Goal: Information Seeking & Learning: Learn about a topic

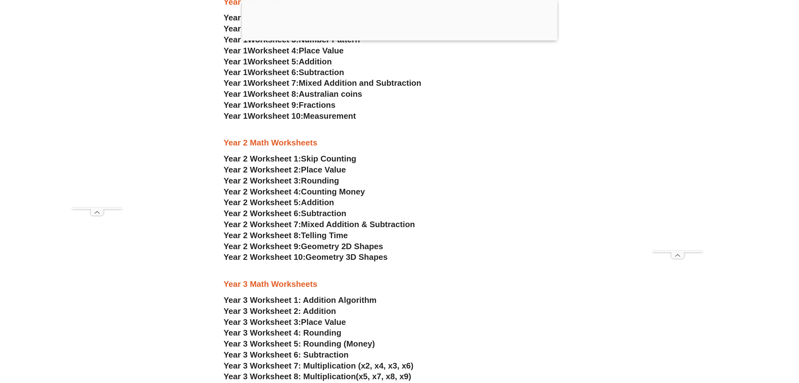
scroll to position [753, 0]
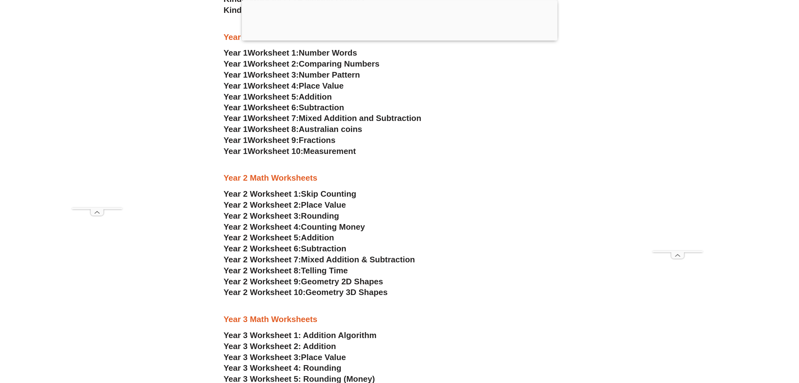
click at [336, 215] on span "Rounding" at bounding box center [320, 215] width 38 height 9
click at [352, 226] on span "Counting Money" at bounding box center [333, 226] width 64 height 9
click at [376, 293] on span "Geometry 3D Shapes" at bounding box center [347, 292] width 82 height 9
click at [354, 283] on span "Geometry 2D Shapes" at bounding box center [342, 281] width 82 height 9
click at [326, 270] on span "Telling Time" at bounding box center [324, 270] width 47 height 9
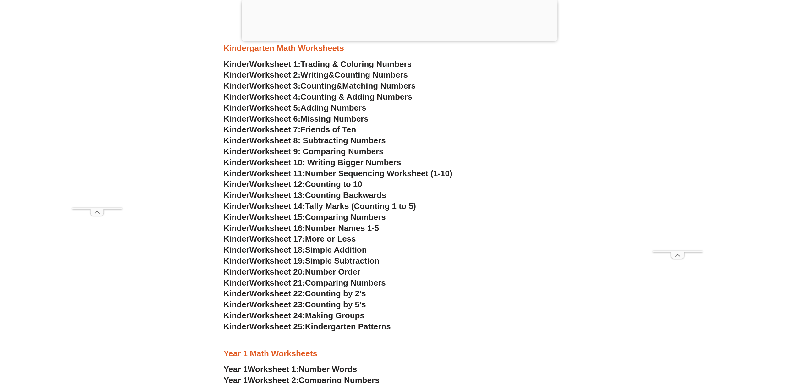
scroll to position [439, 0]
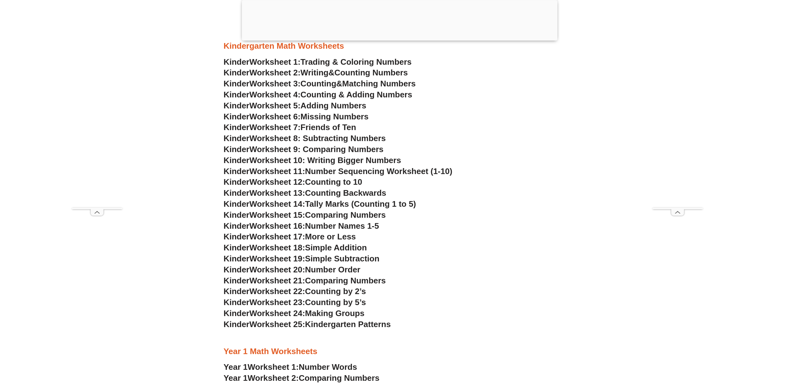
click at [345, 327] on span "Kindergarten Patterns" at bounding box center [348, 324] width 86 height 9
click at [272, 324] on span "Worksheet 25:" at bounding box center [278, 324] width 56 height 9
click at [319, 329] on h3 "Kinder Worksheet 25: Kindergarten Patterns" at bounding box center [400, 324] width 352 height 11
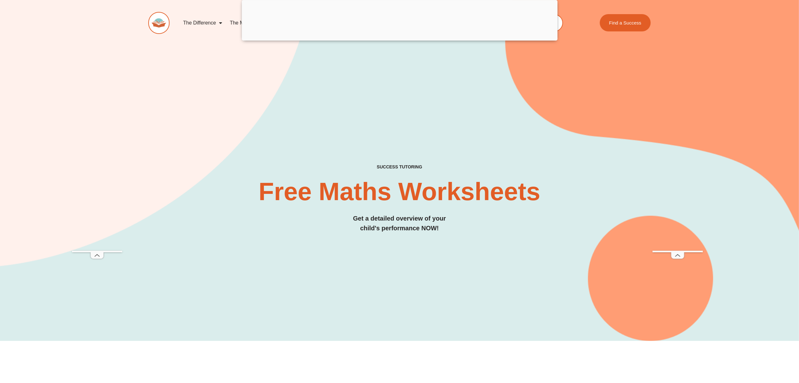
scroll to position [0, 0]
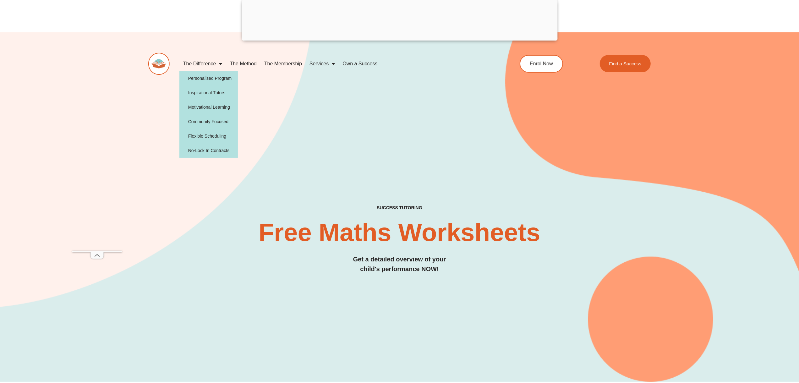
click at [211, 63] on link "The Difference" at bounding box center [202, 64] width 47 height 14
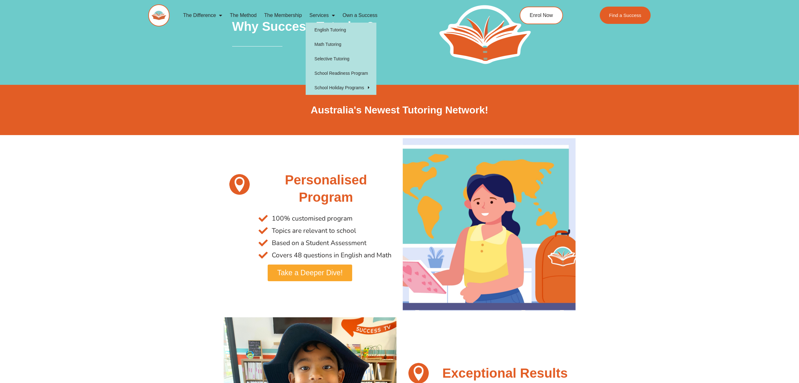
click at [326, 13] on link "Services" at bounding box center [322, 15] width 33 height 14
click at [325, 35] on link "English Tutoring" at bounding box center [341, 30] width 71 height 14
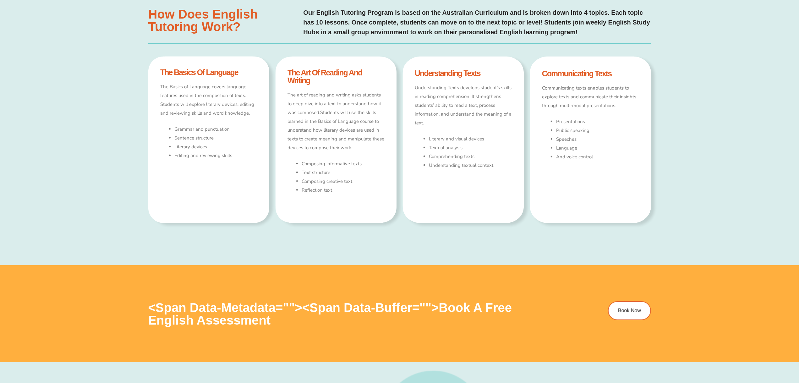
type input "*"
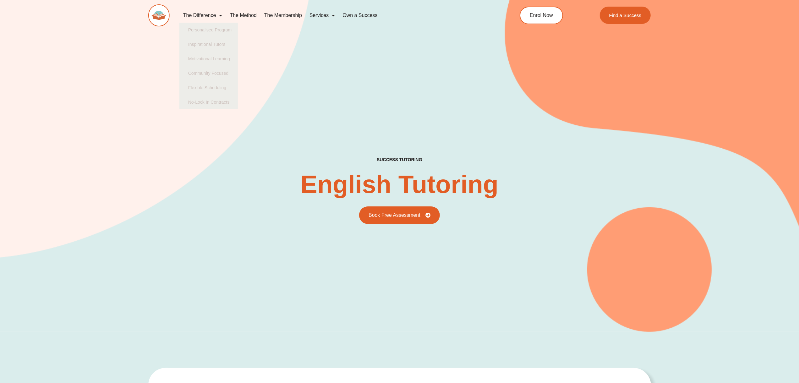
click at [244, 14] on link "The Method" at bounding box center [243, 15] width 34 height 14
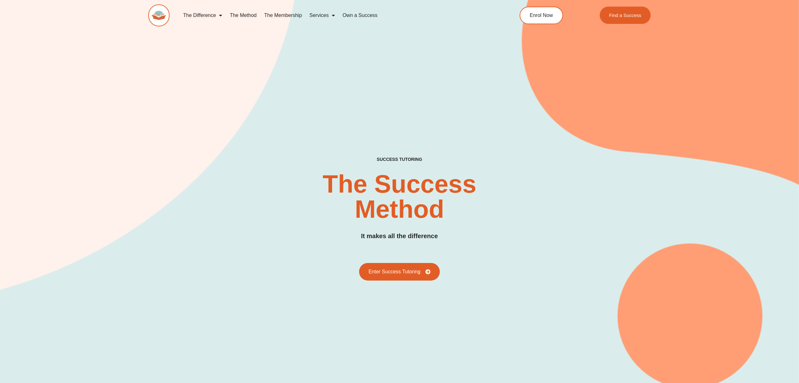
scroll to position [69, 0]
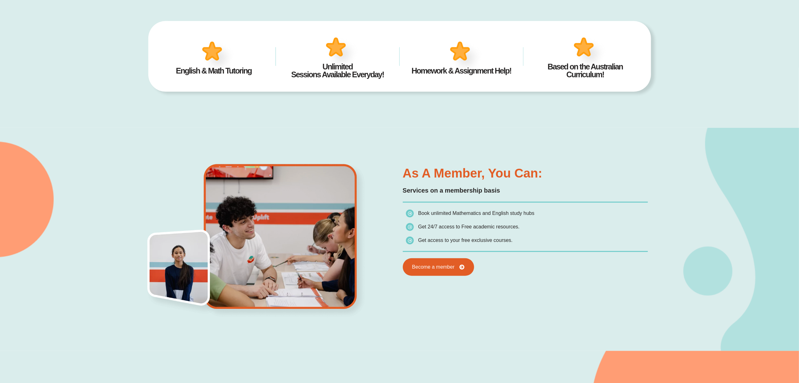
scroll to position [440, 0]
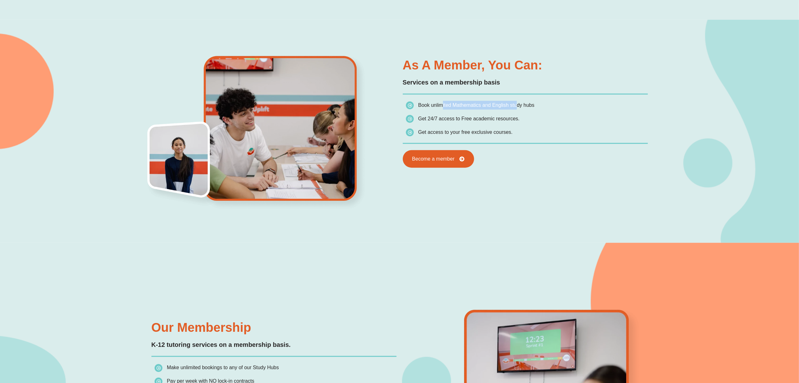
drag, startPoint x: 439, startPoint y: 104, endPoint x: 514, endPoint y: 107, distance: 75.2
click at [515, 107] on span "Book unlimited Mathematics and English study hubs" at bounding box center [476, 104] width 116 height 5
drag, startPoint x: 443, startPoint y: 120, endPoint x: 462, endPoint y: 123, distance: 19.7
click at [462, 122] on span "Get 24/7 access to Free academic resources." at bounding box center [463, 118] width 114 height 9
click at [468, 136] on span "Get access to your free exclusive courses." at bounding box center [459, 132] width 107 height 9
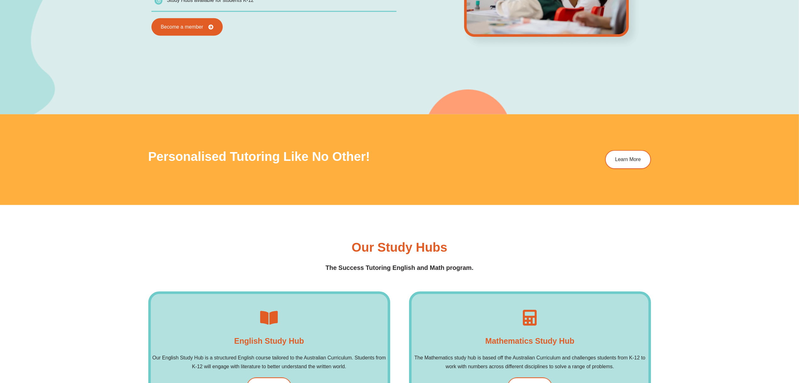
scroll to position [974, 0]
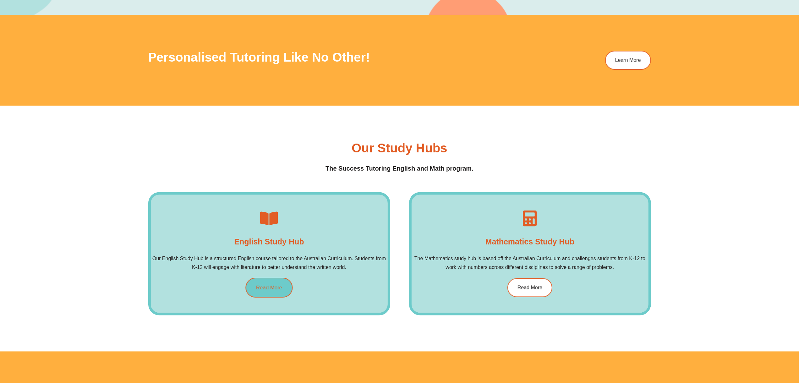
click at [275, 286] on span "Read More" at bounding box center [269, 287] width 26 height 5
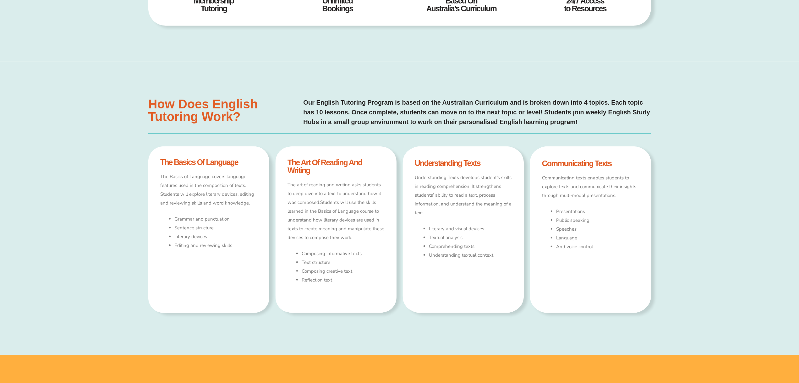
scroll to position [440, 0]
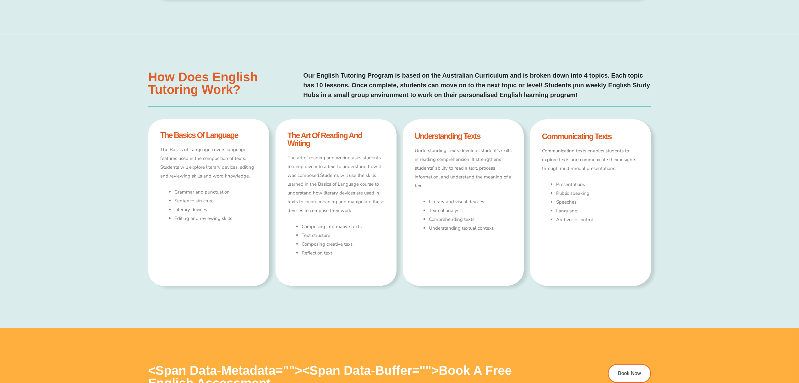
drag, startPoint x: 52, startPoint y: 350, endPoint x: 407, endPoint y: 322, distance: 355.7
click at [407, 322] on div "How Does english Tutoring Work? Our English Tutoring Program is based on the Au…" at bounding box center [399, 182] width 503 height 294
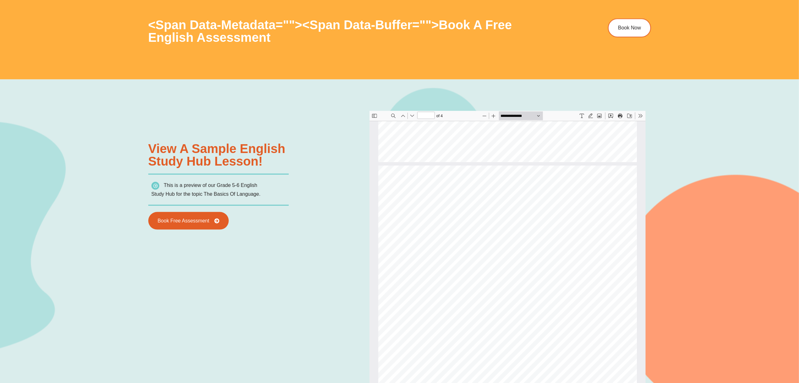
scroll to position [663, 0]
drag, startPoint x: 535, startPoint y: 291, endPoint x: 482, endPoint y: 293, distance: 52.5
click at [482, 293] on div "( V V D \  : U L W L Q J  $ F W L Y L W \   / R R N  D W  W K H  I R O O…" at bounding box center [507, 300] width 259 height 333
click at [556, 296] on div "( V V D \  : U L W L Q J  $ F W L Y L W \   / R R N  D W  W K H  I R O O…" at bounding box center [507, 300] width 259 height 333
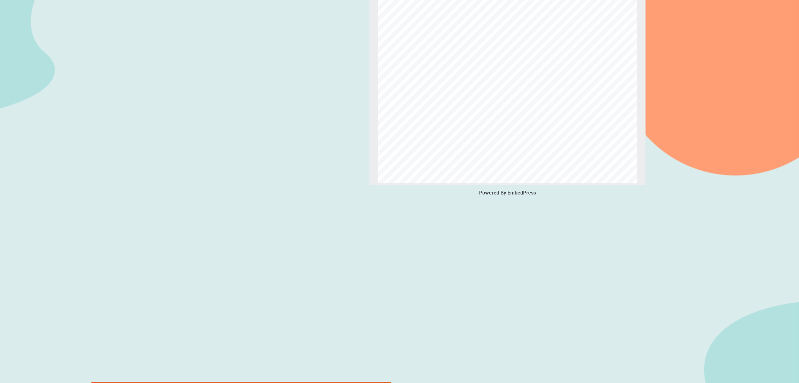
scroll to position [849, 0]
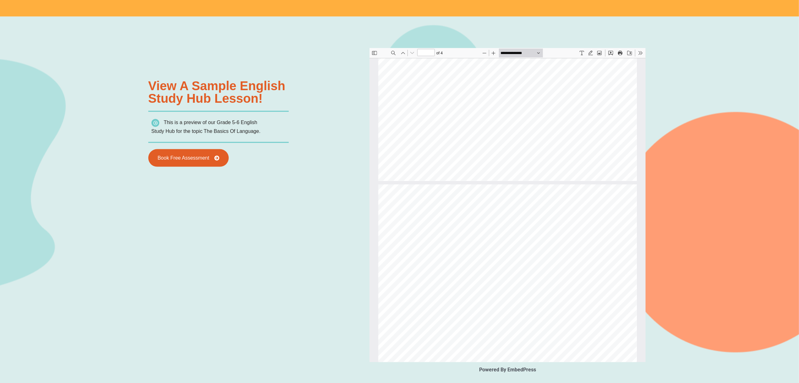
type input "*"
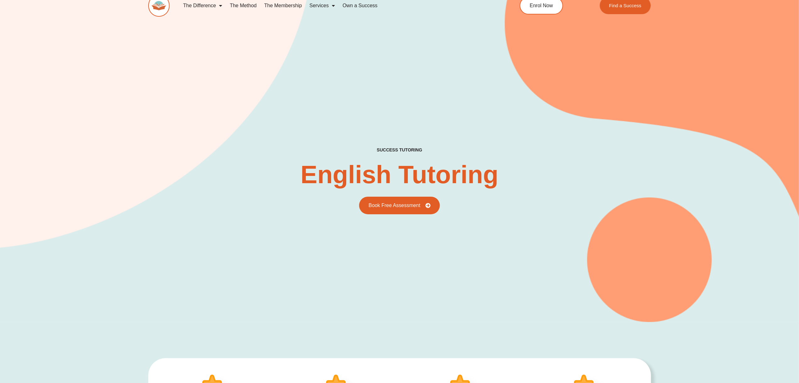
scroll to position [0, 0]
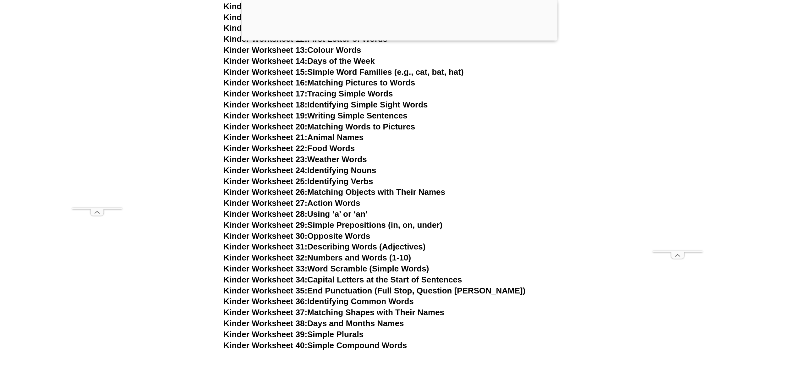
scroll to position [470, 0]
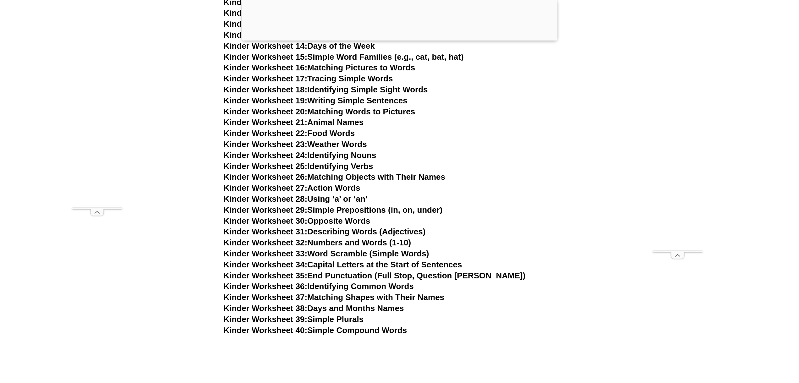
click at [370, 329] on link "Kinder Worksheet 40: Simple Compound Words" at bounding box center [316, 330] width 184 height 9
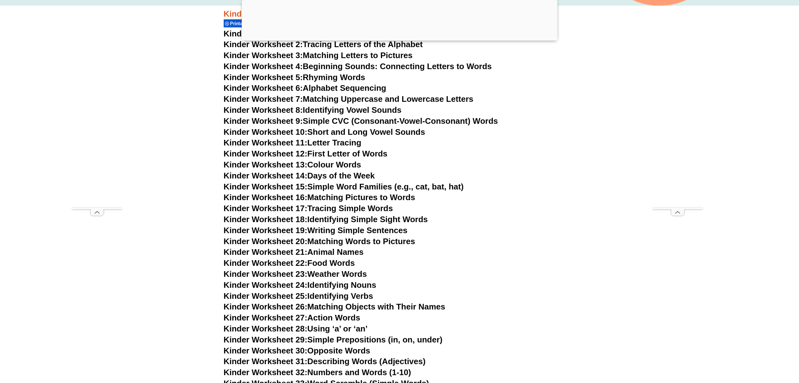
scroll to position [345, 0]
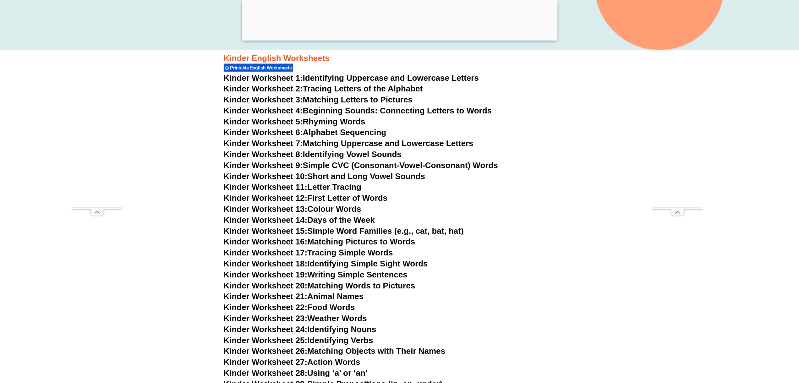
click at [348, 166] on link "Kinder Worksheet 9: Simple CVC (Consonant-Vowel-Consonant) Words" at bounding box center [361, 165] width 274 height 9
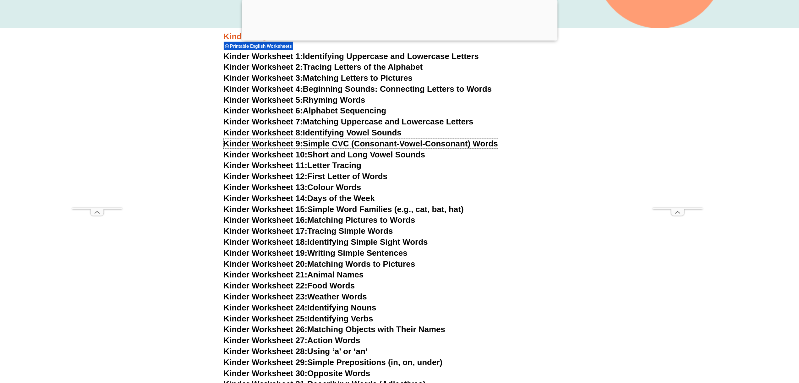
scroll to position [376, 0]
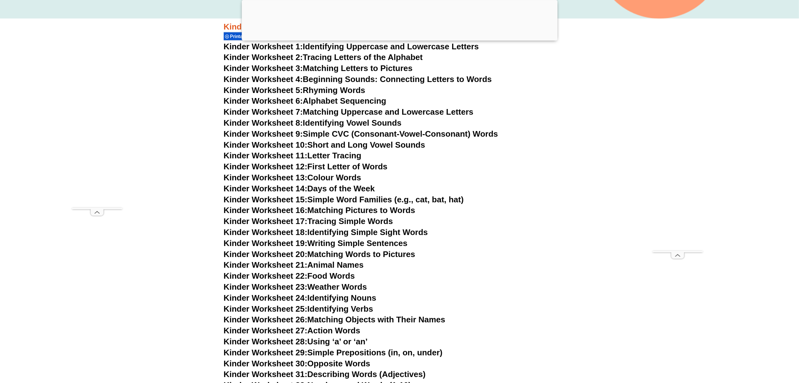
click at [364, 189] on link "Kinder Worksheet 14: Days of the Week" at bounding box center [299, 188] width 151 height 9
